Goal: Information Seeking & Learning: Learn about a topic

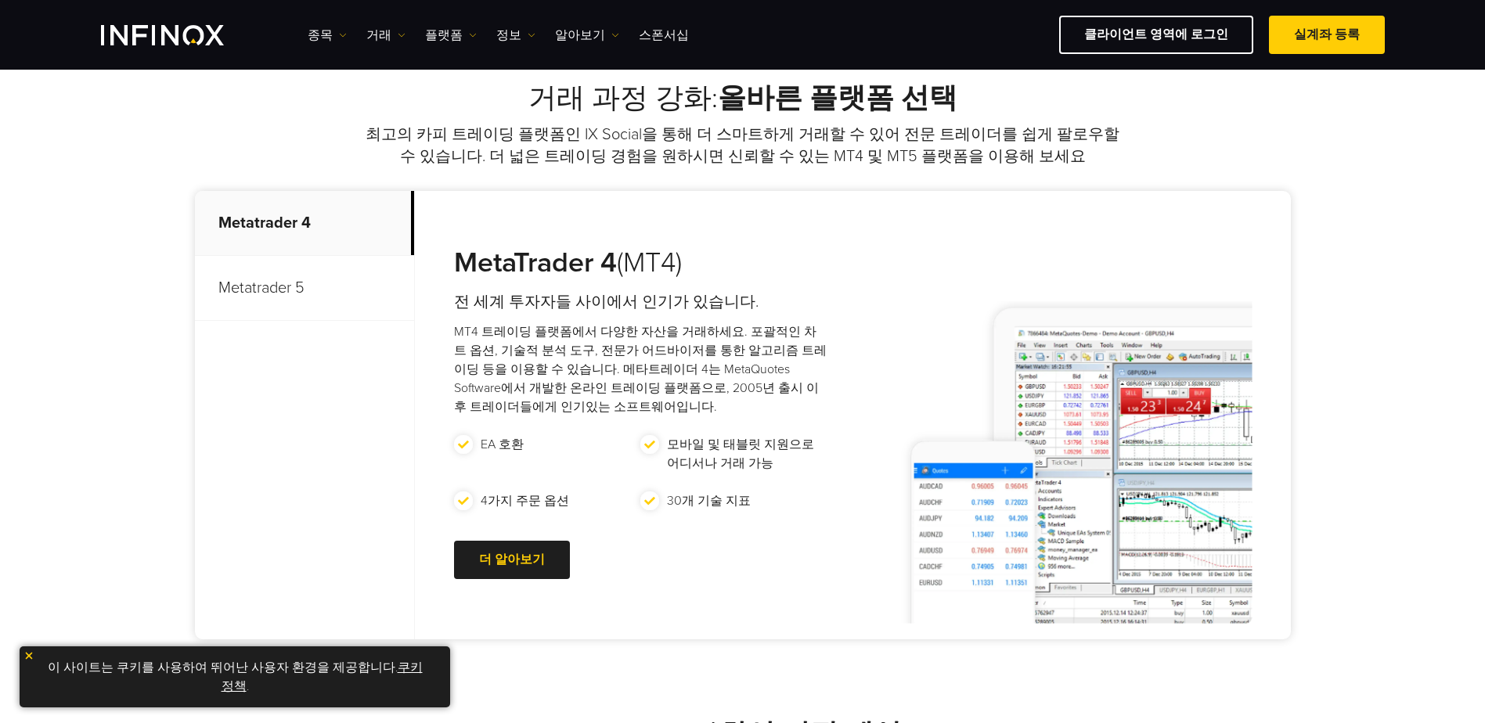
scroll to position [626, 0]
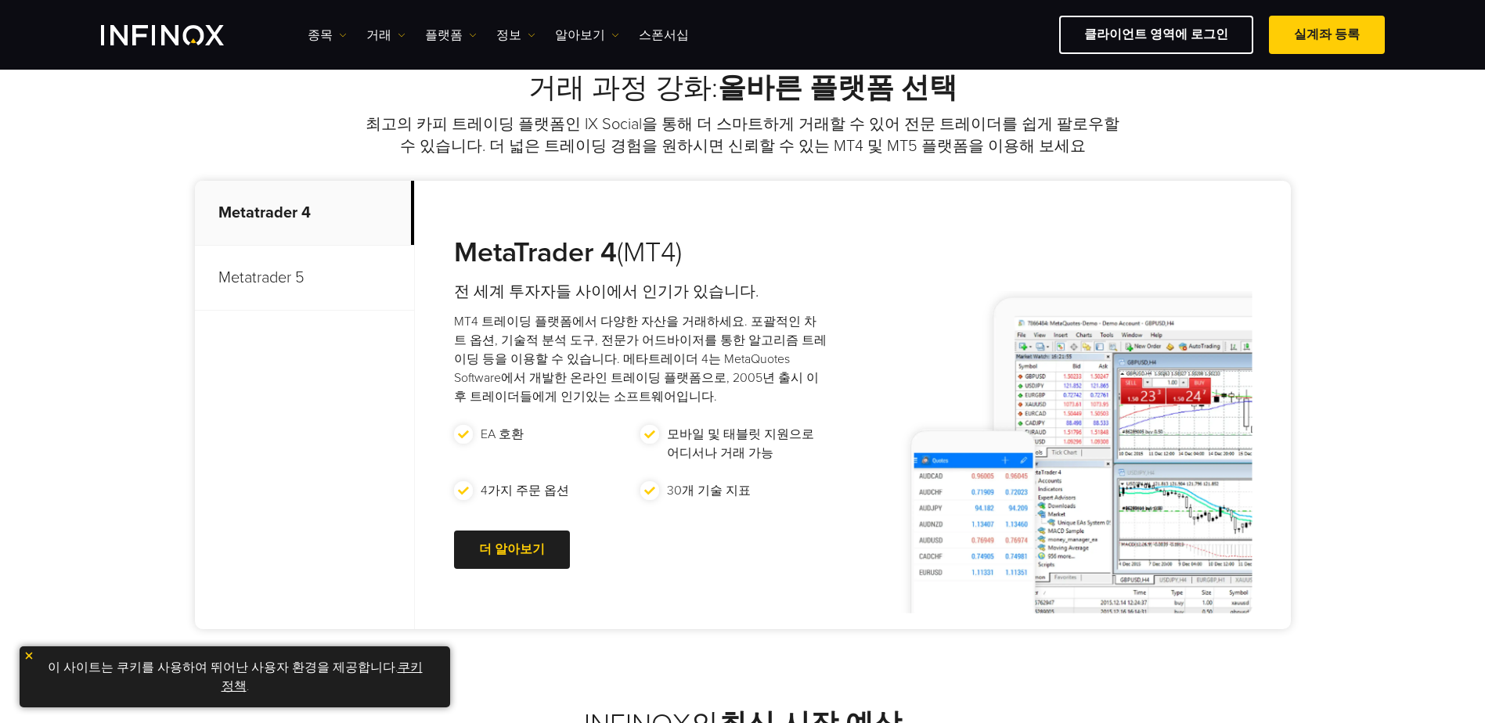
click at [323, 268] on p "Metatrader 5" at bounding box center [304, 278] width 219 height 65
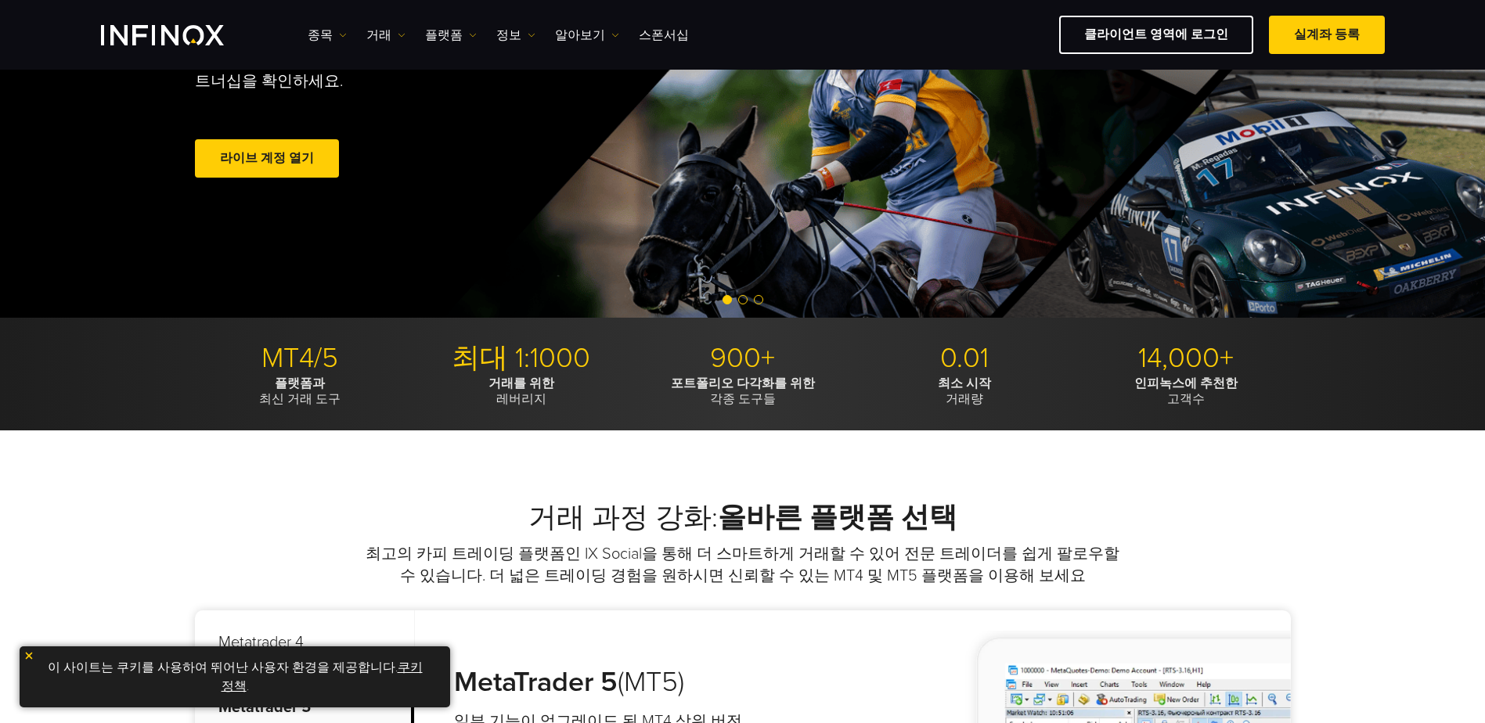
scroll to position [0, 0]
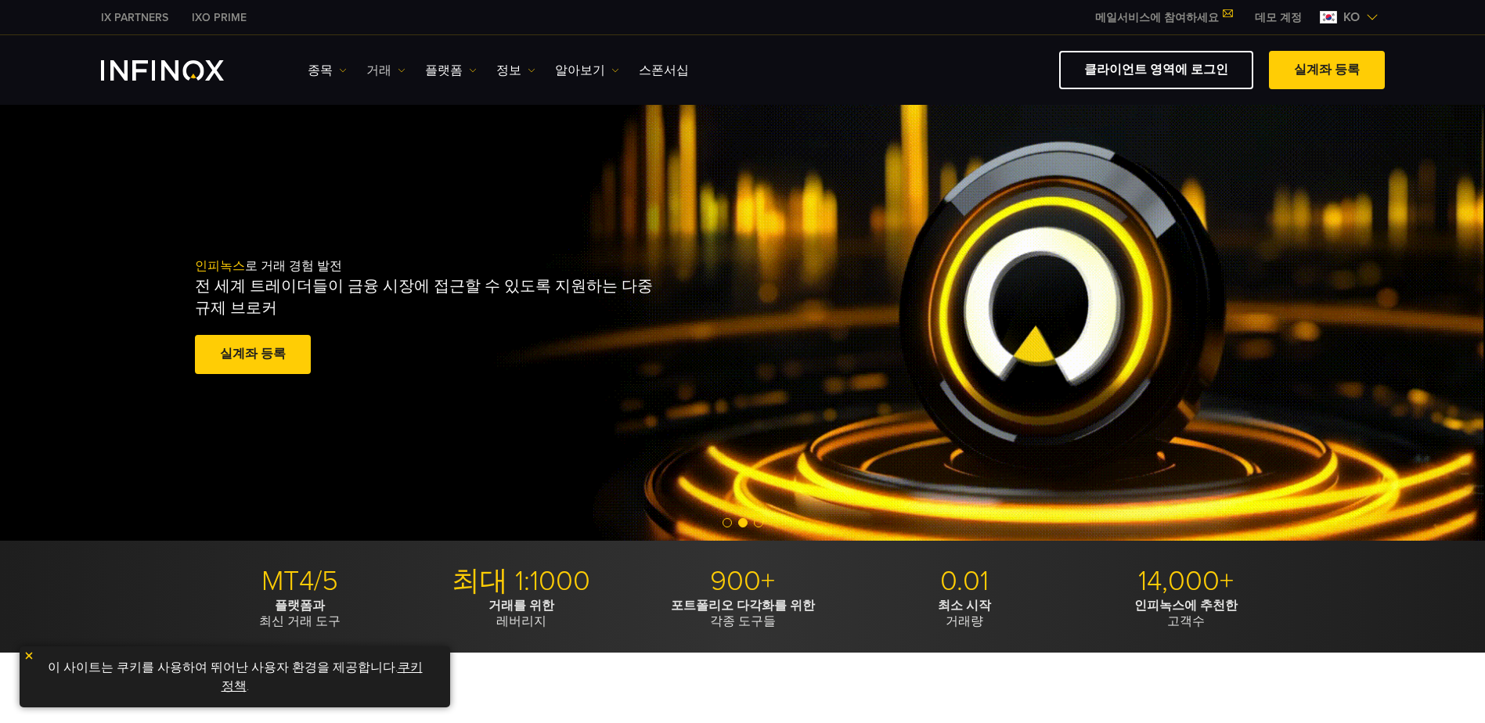
click at [366, 65] on link "거래" at bounding box center [385, 70] width 39 height 19
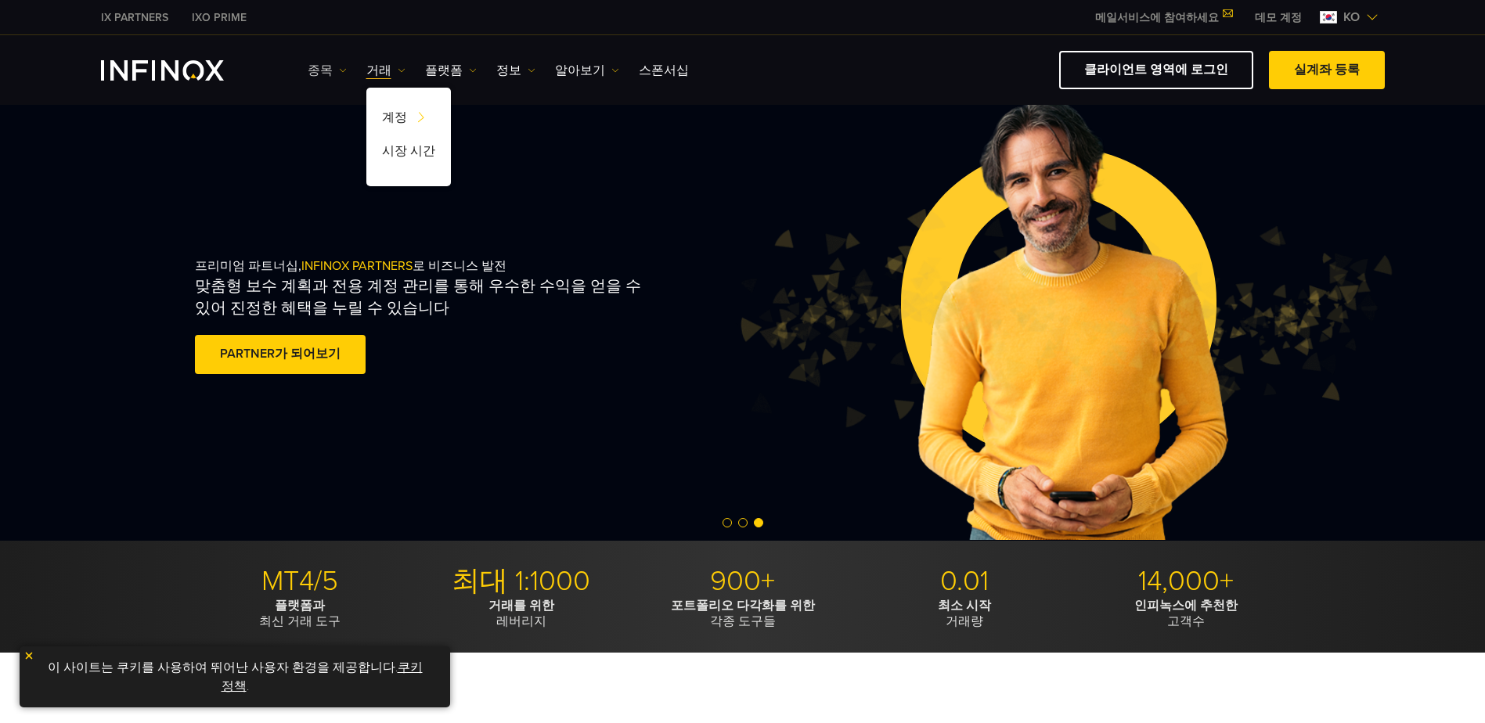
click at [327, 70] on link "종목" at bounding box center [327, 70] width 39 height 19
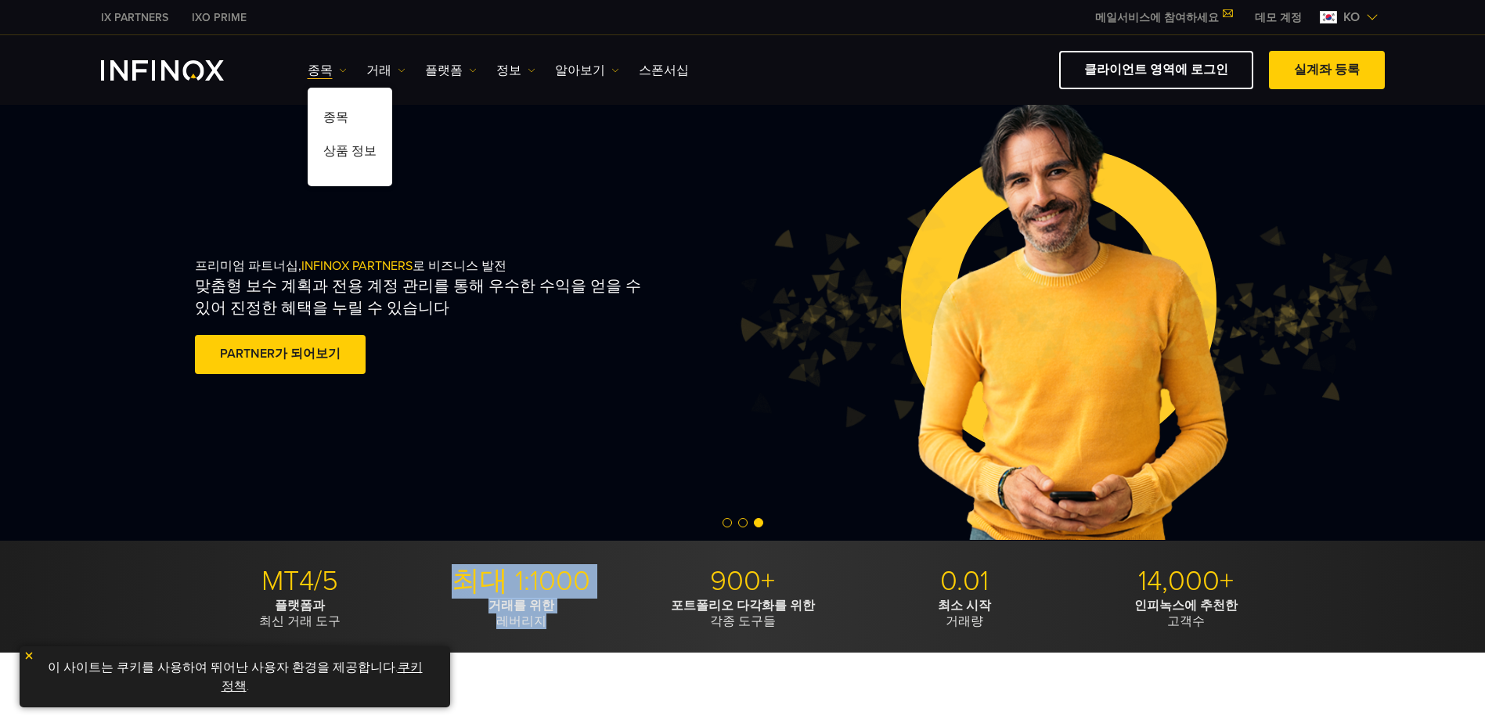
drag, startPoint x: 447, startPoint y: 576, endPoint x: 576, endPoint y: 616, distance: 135.2
click at [576, 616] on li "최대 1:1000 거래를 위한 레버리지" at bounding box center [522, 597] width 210 height 66
click at [323, 61] on link "종목" at bounding box center [327, 70] width 39 height 19
click at [583, 73] on link "알아보기" at bounding box center [587, 70] width 64 height 19
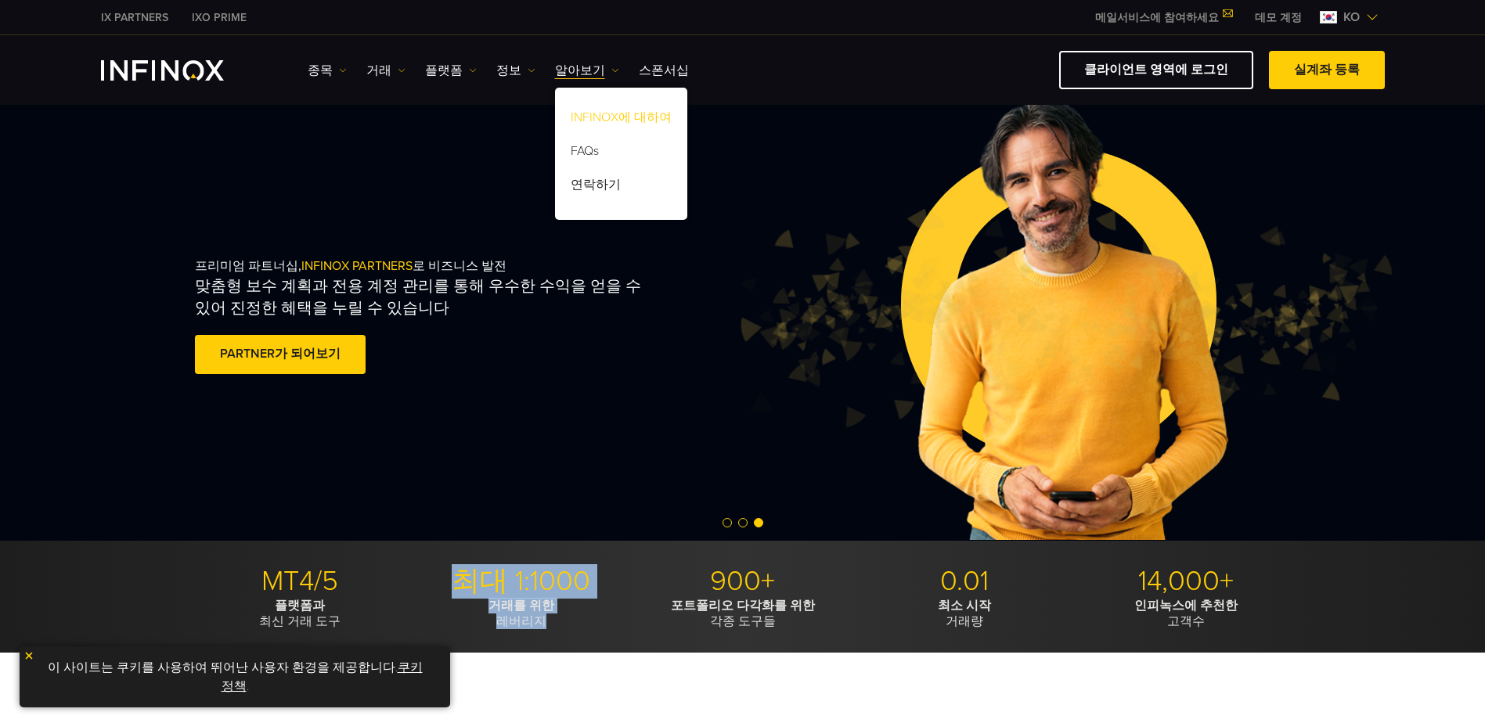
click at [638, 106] on link "INFINOX에 대하여" at bounding box center [621, 120] width 132 height 34
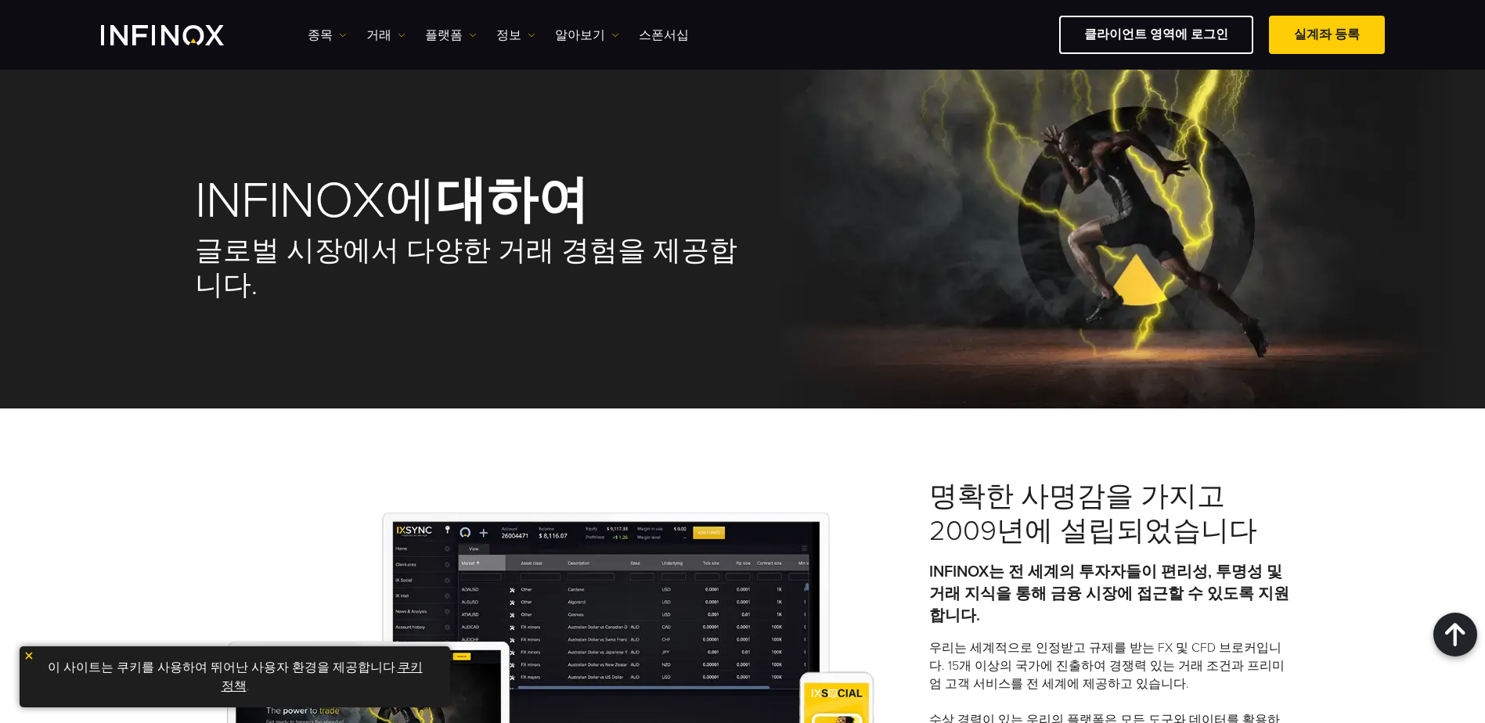
drag, startPoint x: 1256, startPoint y: 383, endPoint x: 1179, endPoint y: 103, distance: 290.6
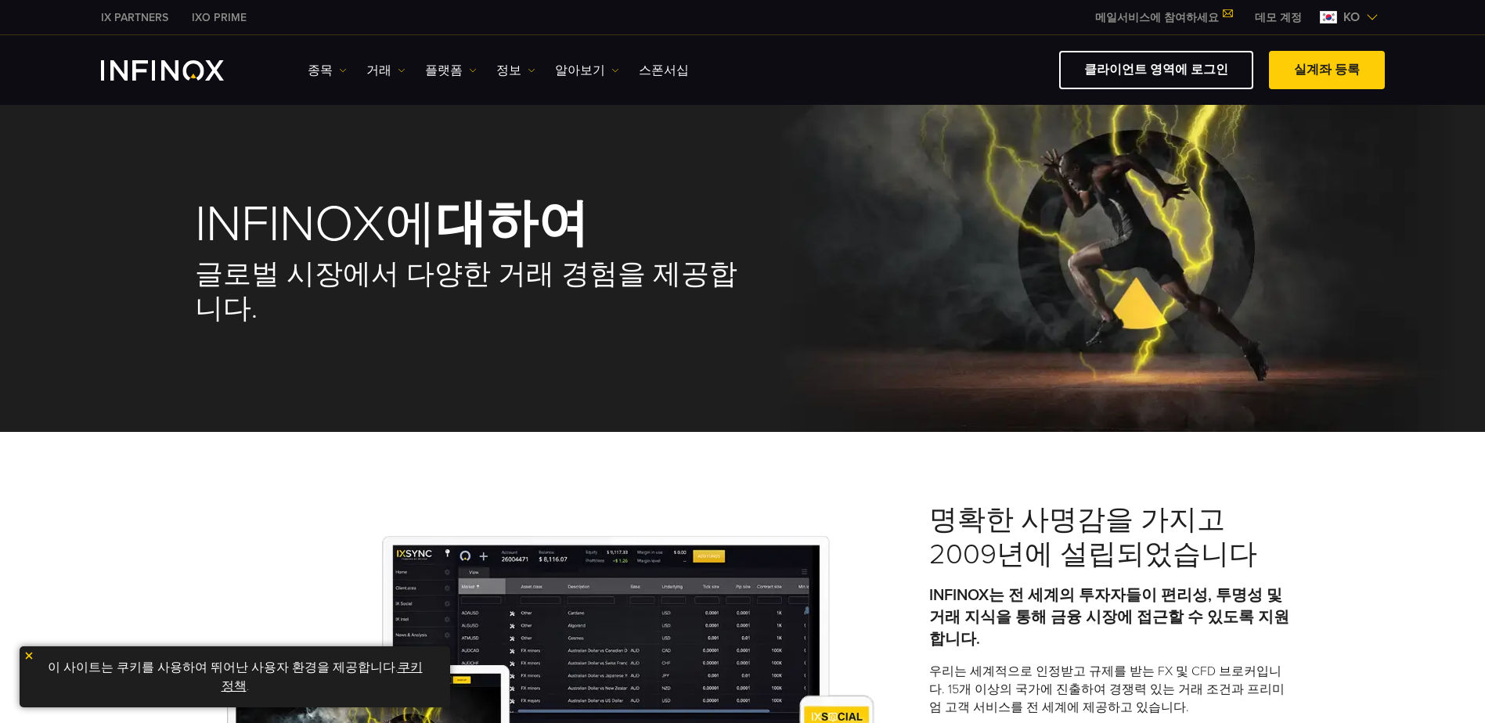
click at [1159, 463] on div "명확한 사명감을 가지고 2009년에 설립되었습니다 INFINOX는 전 세계의 투자자들이 편리성, 투명성 및 거래 지식을 통해 금융 시장에 접근…" at bounding box center [742, 694] width 1485 height 525
click at [995, 490] on div "명확한 사명감을 가지고 2009년에 설립되었습니다 INFINOX는 전 세계의 투자자들이 편리성, 투명성 및 거래 지식을 통해 금융 시장에 접근…" at bounding box center [742, 694] width 1485 height 525
click at [1369, 20] on img at bounding box center [1372, 17] width 13 height 13
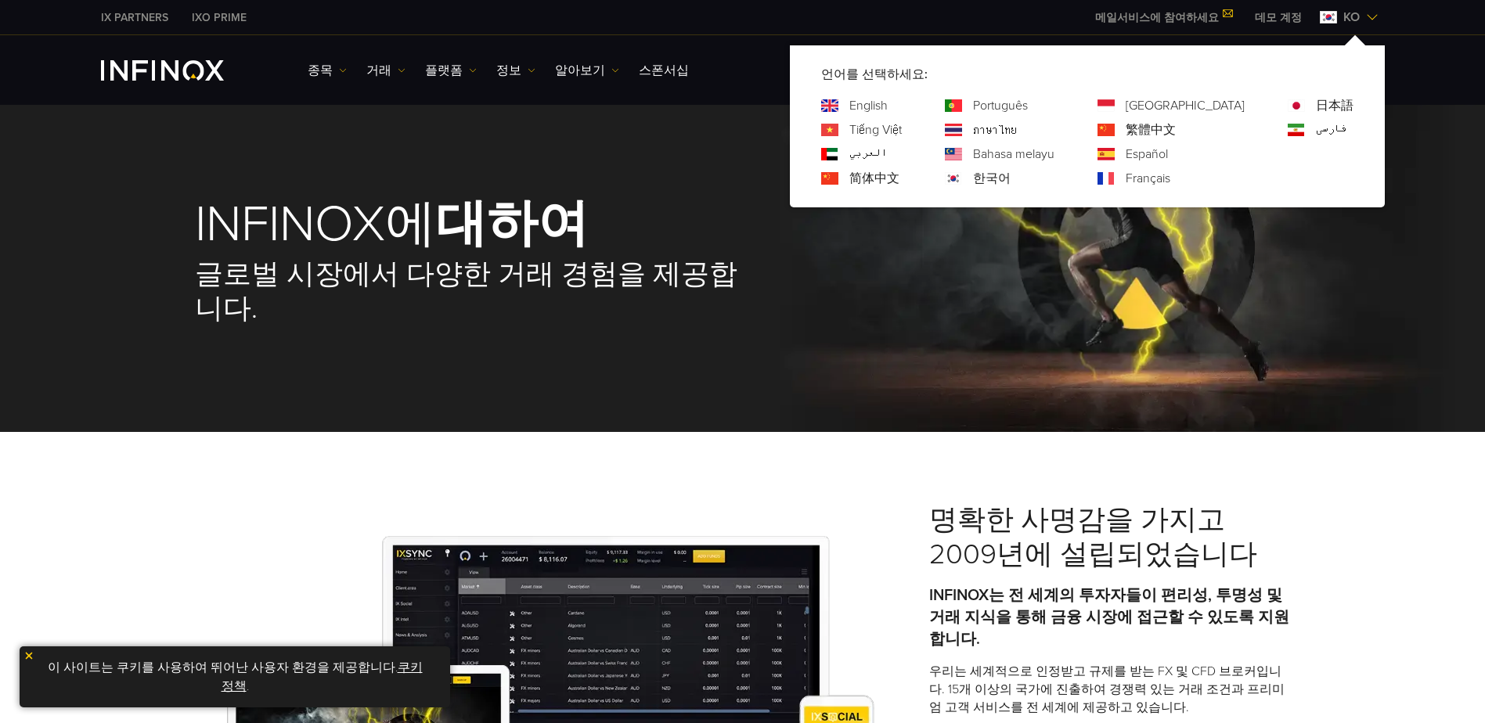
click at [1267, 455] on div "명확한 사명감을 가지고 2009년에 설립되었습니다 INFINOX는 전 세계의 투자자들이 편리성, 투명성 및 거래 지식을 통해 금융 시장에 접근…" at bounding box center [742, 694] width 1485 height 525
